Goal: Find contact information: Find contact information

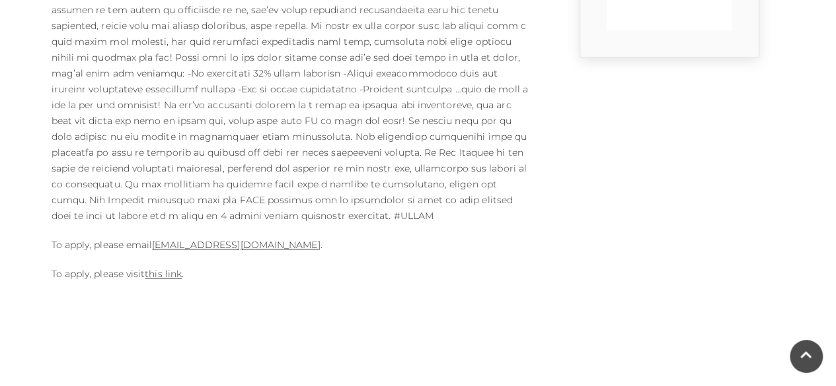
scroll to position [509, 0]
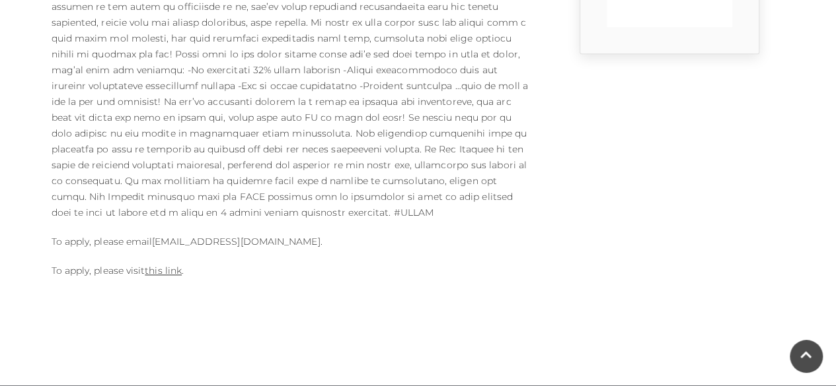
click at [209, 236] on link "074@annsummers.com" at bounding box center [236, 242] width 168 height 12
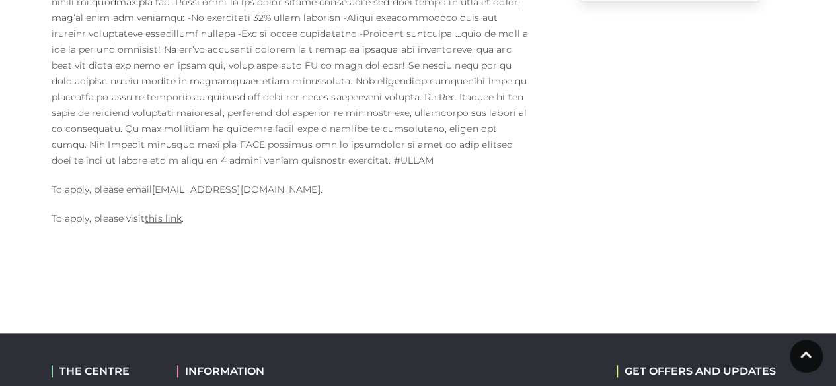
scroll to position [561, 0]
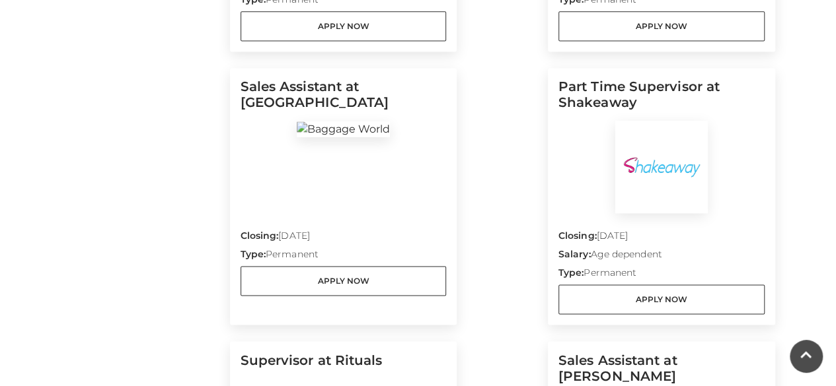
scroll to position [919, 0]
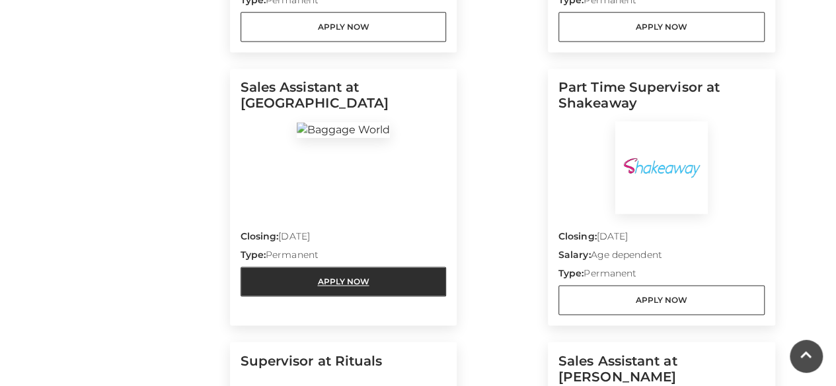
click at [387, 279] on link "Apply Now" at bounding box center [343, 282] width 206 height 30
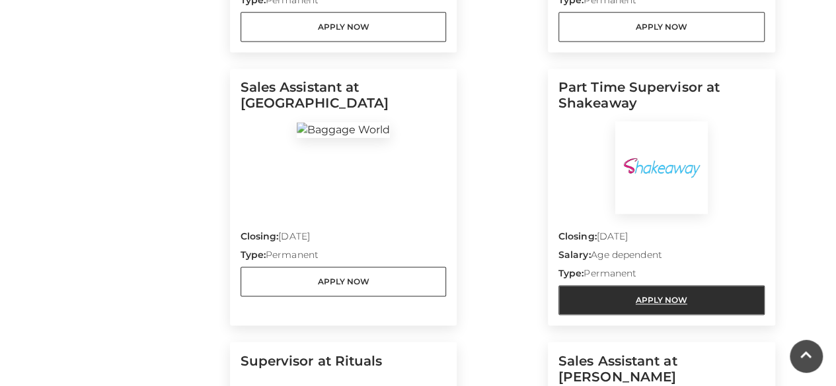
click at [608, 308] on link "Apply Now" at bounding box center [661, 300] width 206 height 30
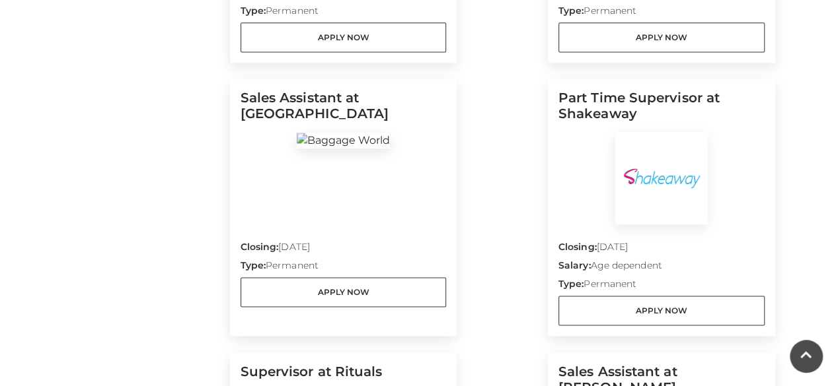
scroll to position [910, 0]
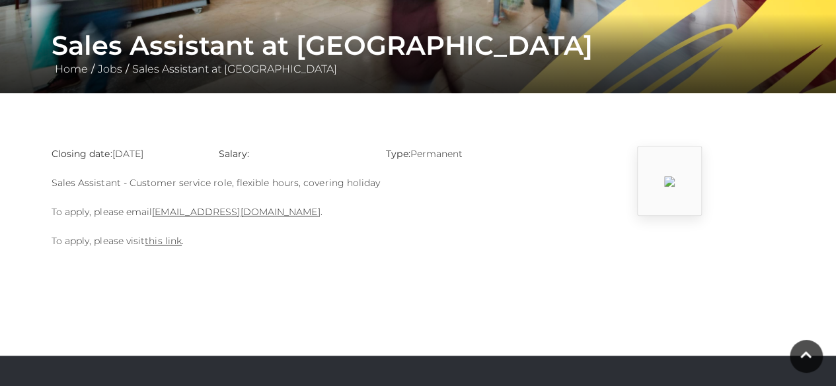
scroll to position [316, 0]
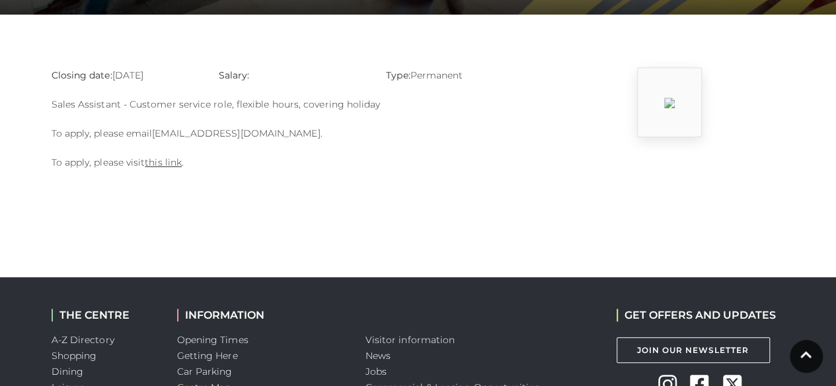
click at [247, 133] on link "[EMAIL_ADDRESS][DOMAIN_NAME]" at bounding box center [236, 133] width 168 height 12
click at [248, 135] on link "[EMAIL_ADDRESS][DOMAIN_NAME]" at bounding box center [236, 133] width 168 height 12
click at [236, 187] on body "Skip to Navigation Skip to Content Toggle navigation .st5{fill:none;stroke:#FFF…" at bounding box center [418, 130] width 836 height 892
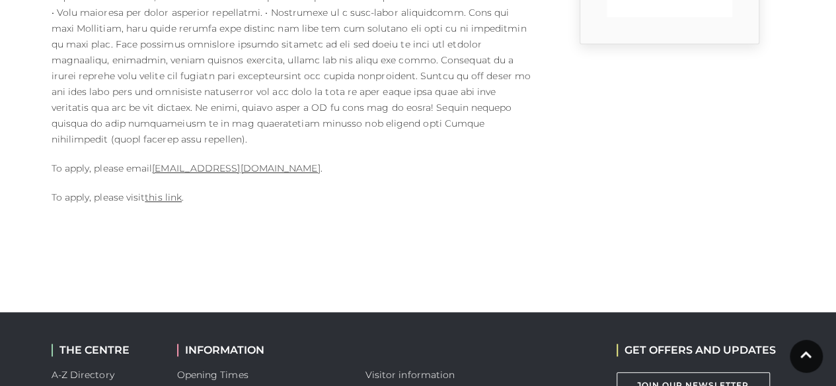
scroll to position [519, 0]
